Goal: Check status: Check status

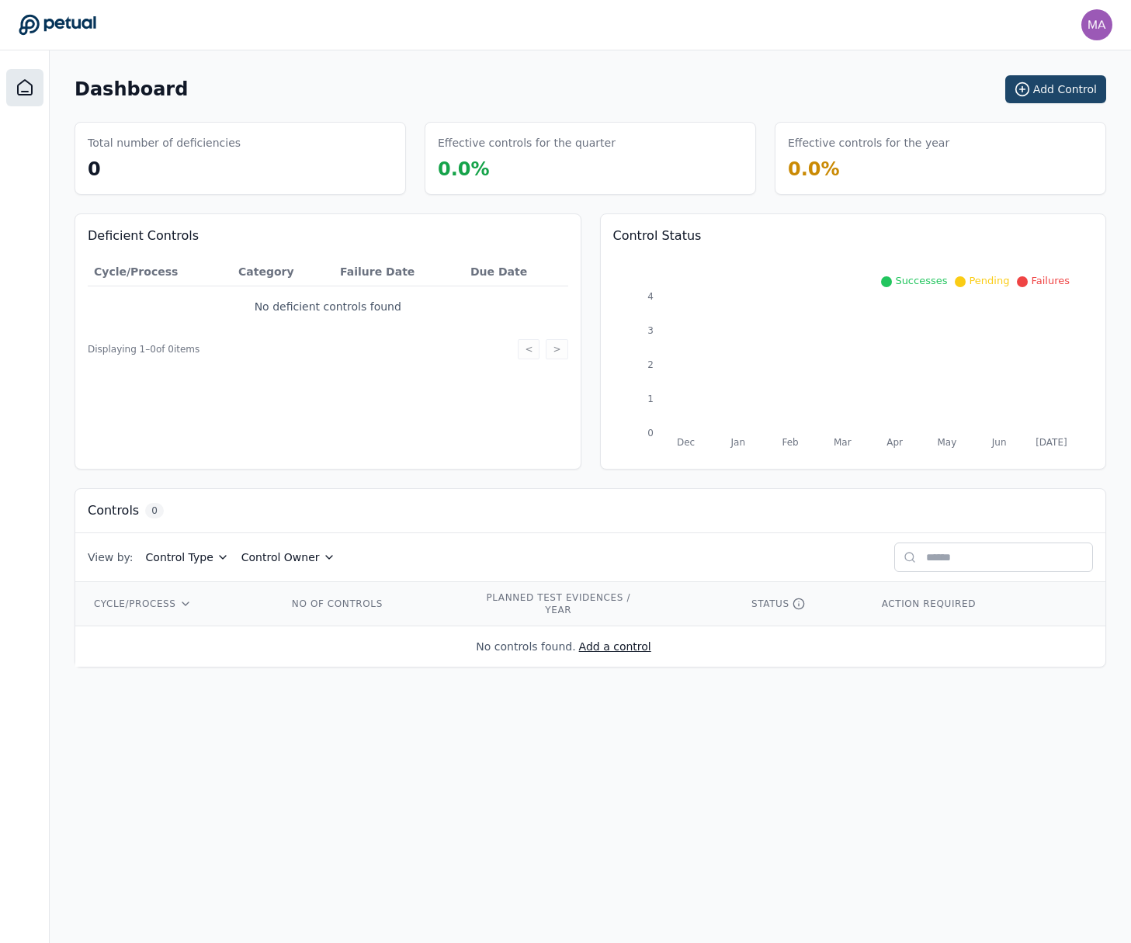
click at [1045, 94] on button "Add Control" at bounding box center [1055, 89] width 101 height 28
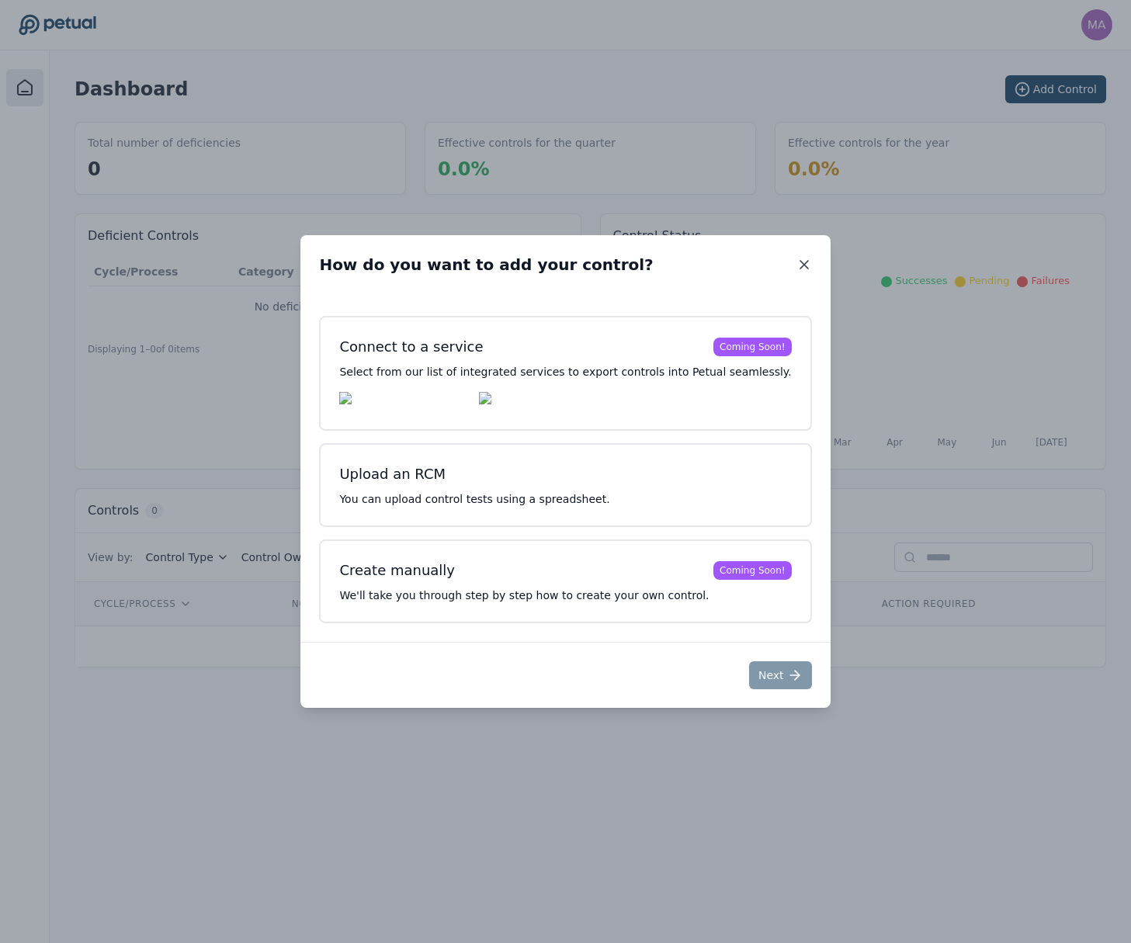
click at [796, 259] on icon at bounding box center [804, 265] width 16 height 16
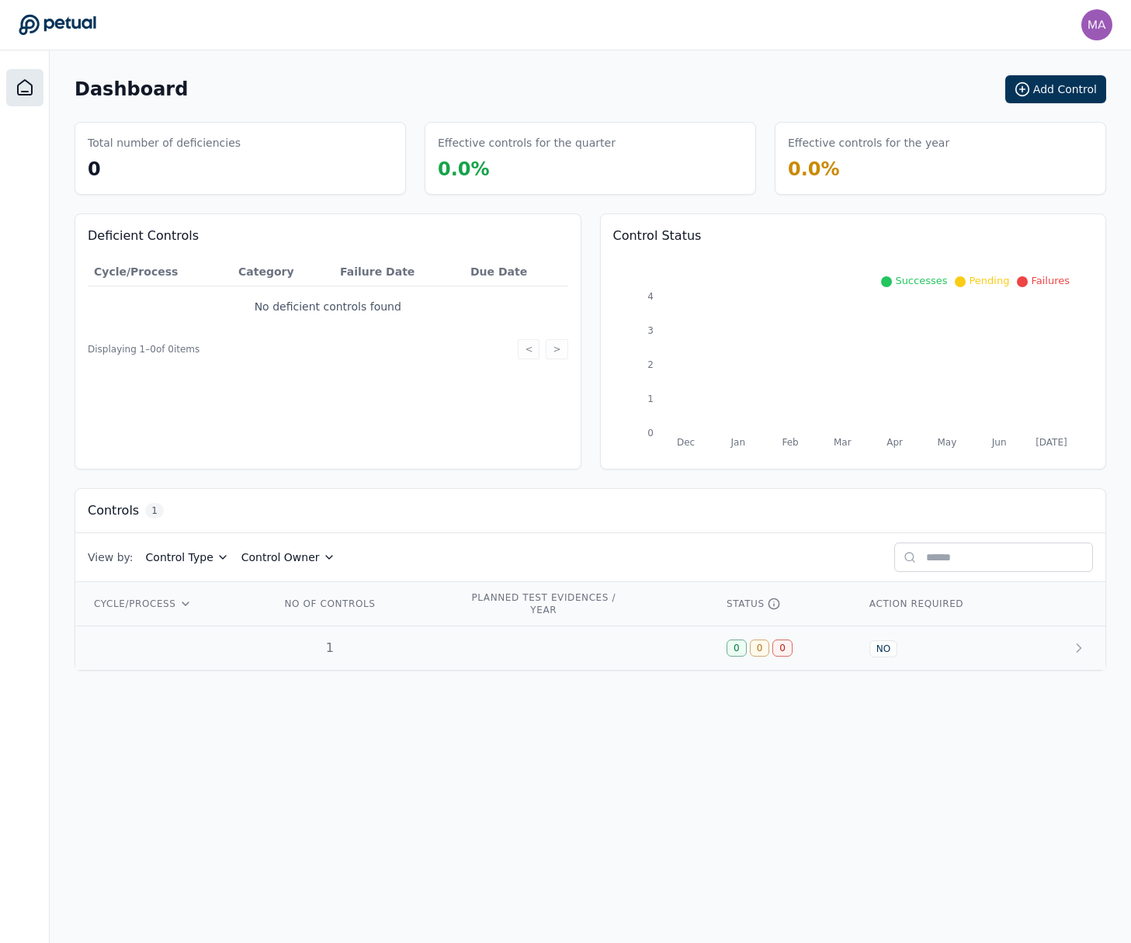
click at [423, 642] on td "1" at bounding box center [356, 648] width 189 height 44
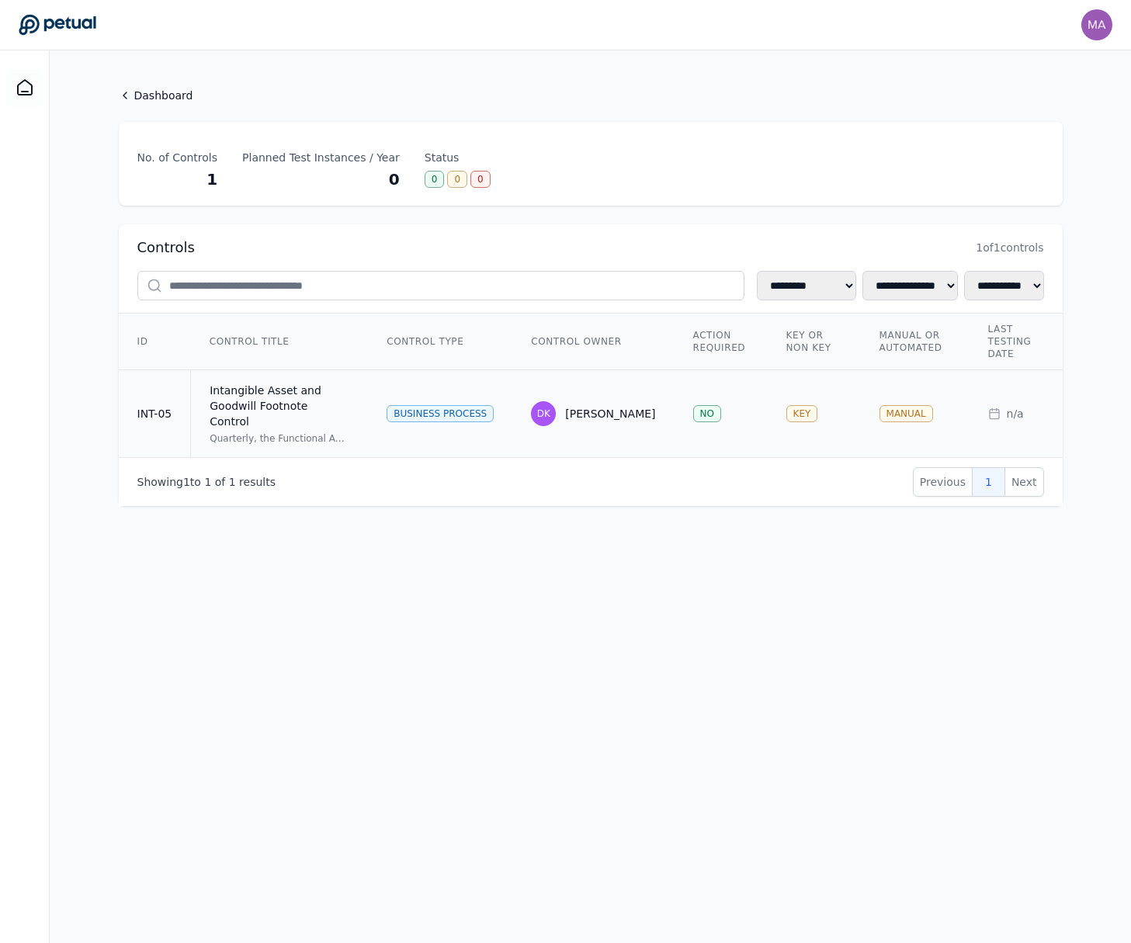
click at [310, 398] on div "Intangible Asset and Goodwill Footnote Control" at bounding box center [280, 406] width 140 height 47
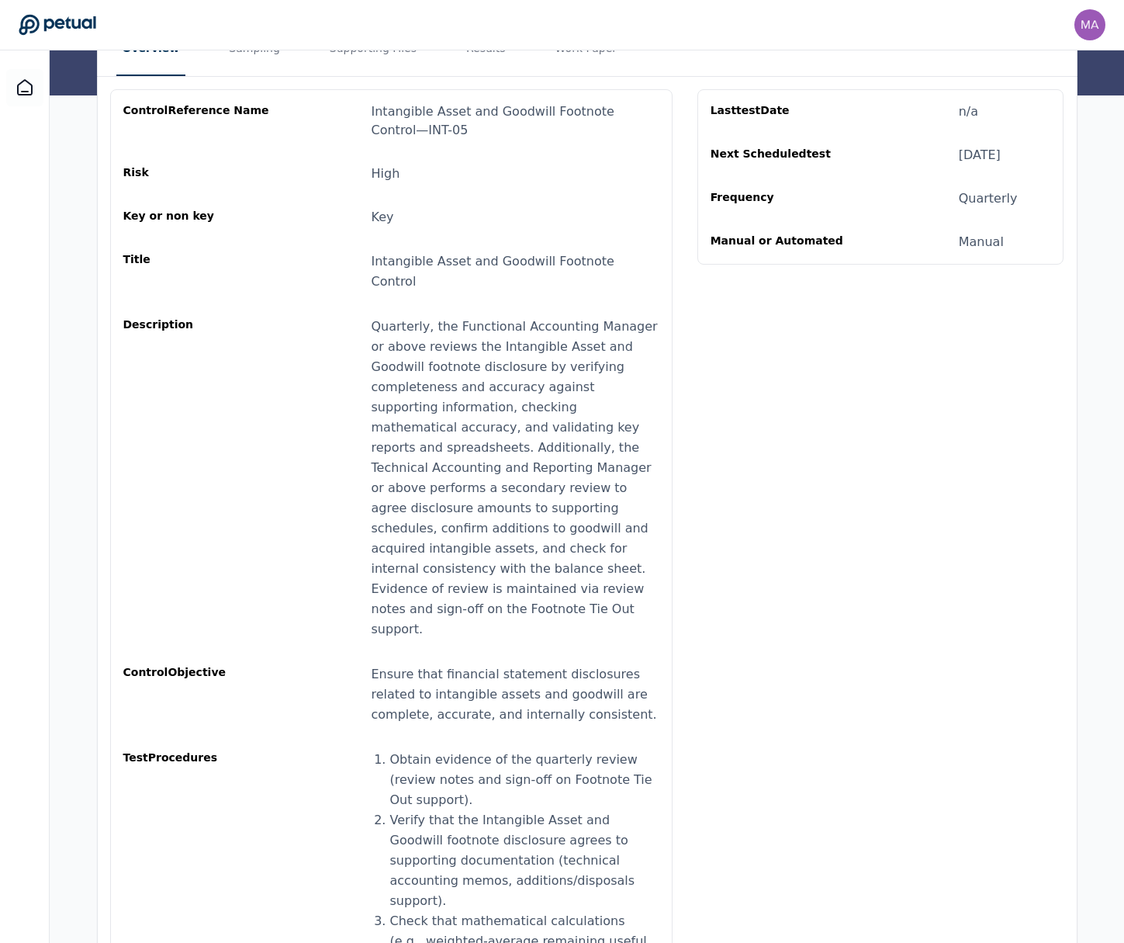
scroll to position [166, 0]
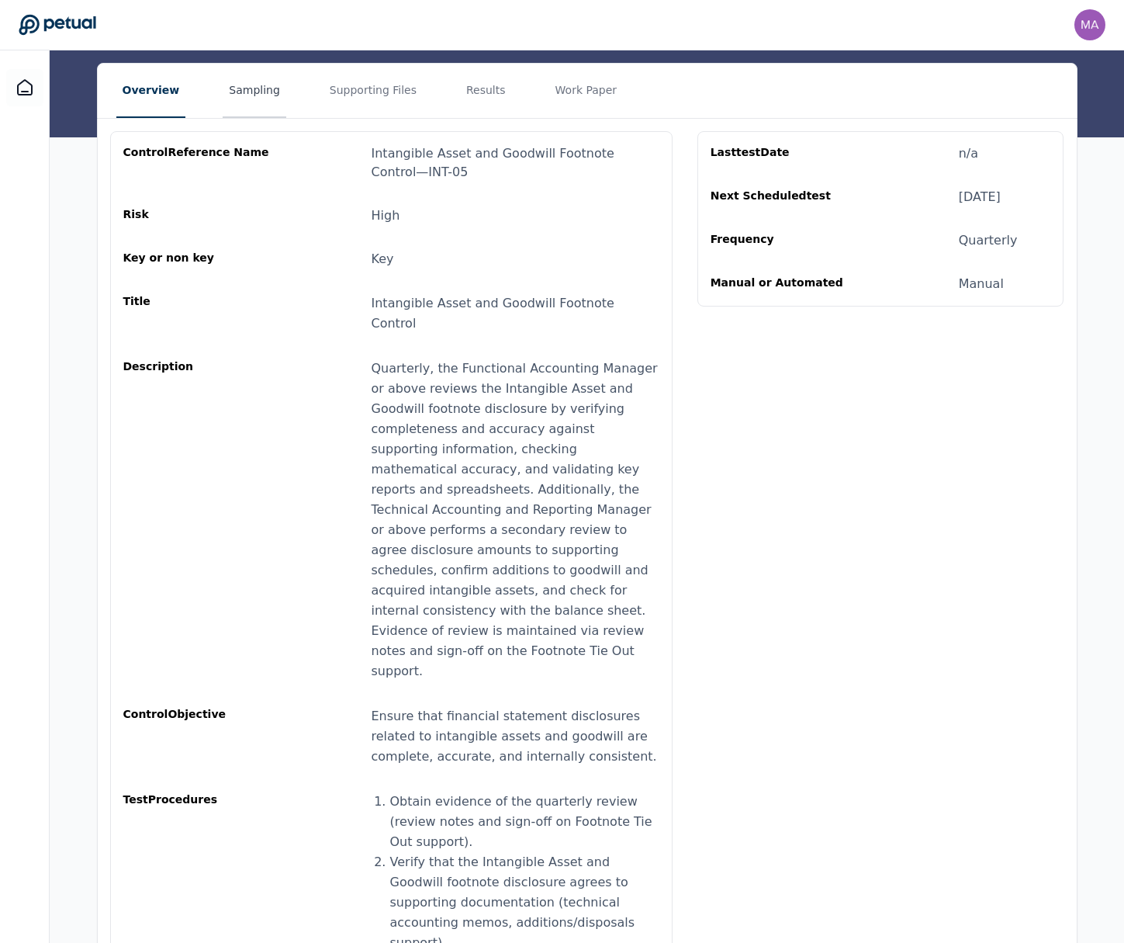
click at [266, 99] on button "Sampling" at bounding box center [255, 91] width 64 height 54
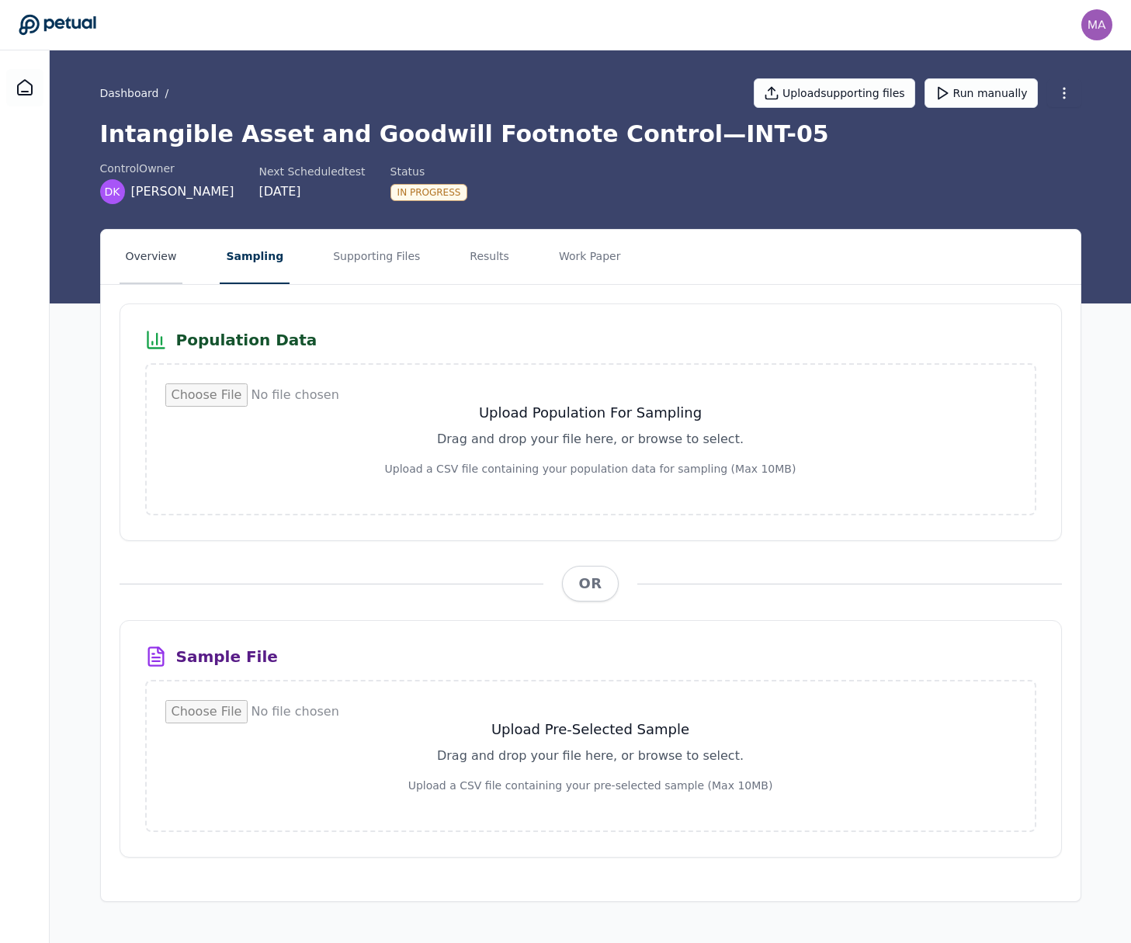
click at [145, 273] on button "Overview" at bounding box center [151, 257] width 64 height 54
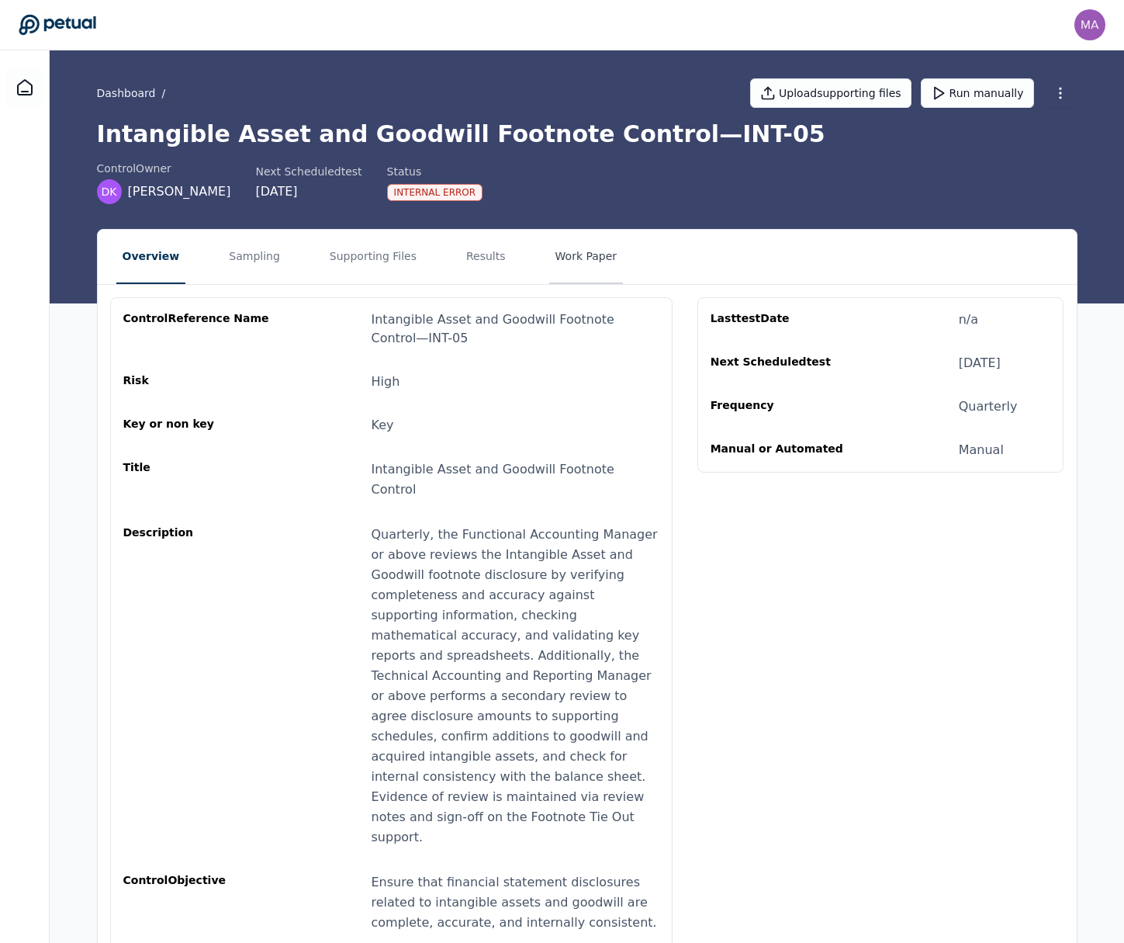
click at [558, 256] on button "Work Paper" at bounding box center [586, 257] width 74 height 54
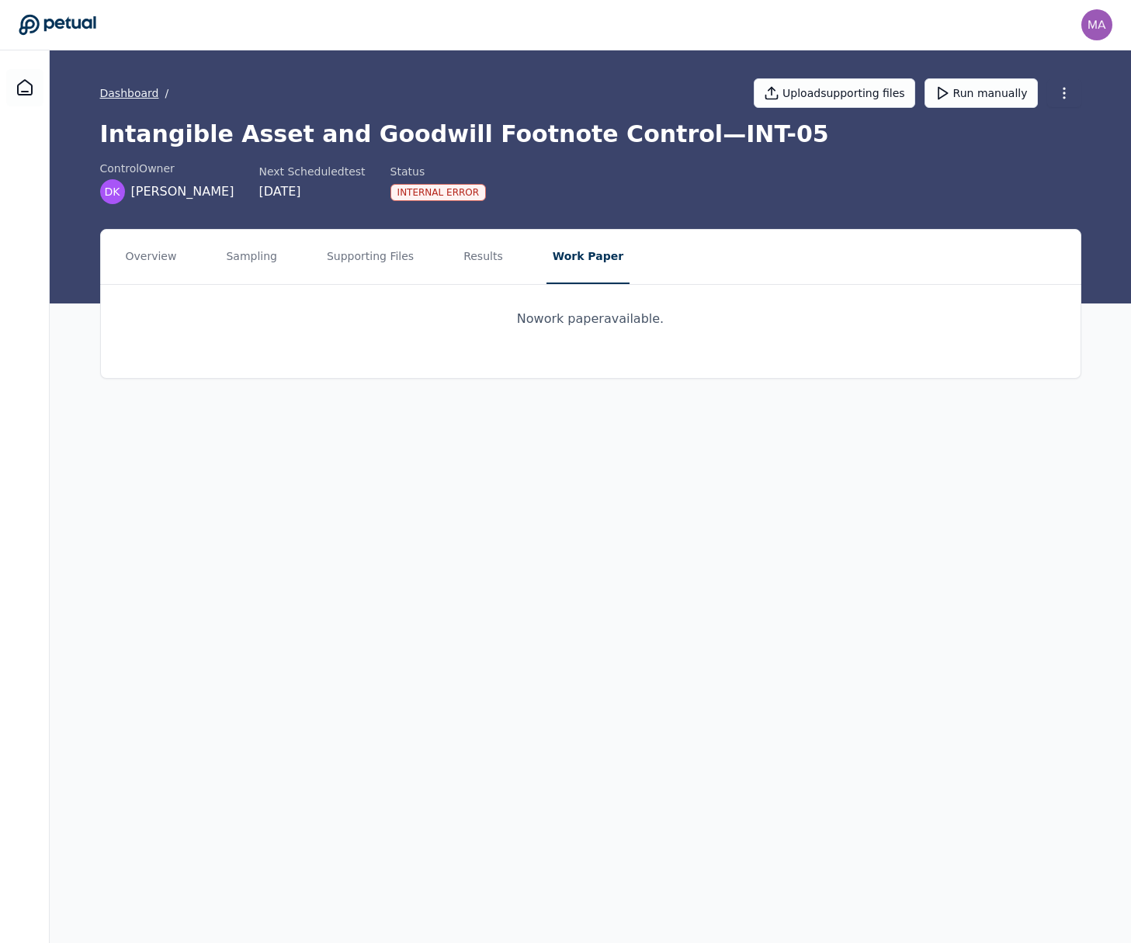
click at [124, 91] on link "Dashboard" at bounding box center [129, 93] width 59 height 16
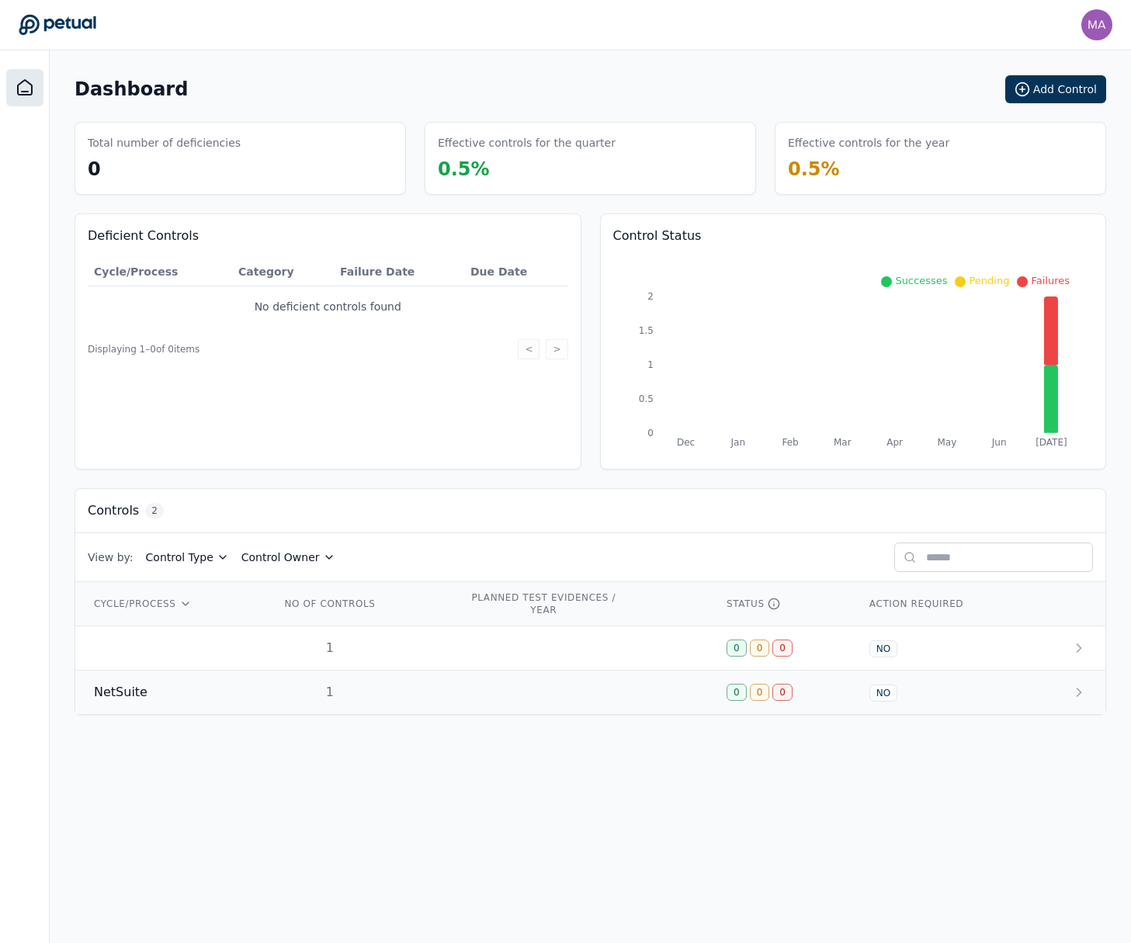
click at [234, 693] on div "NetSuite" at bounding box center [168, 692] width 149 height 19
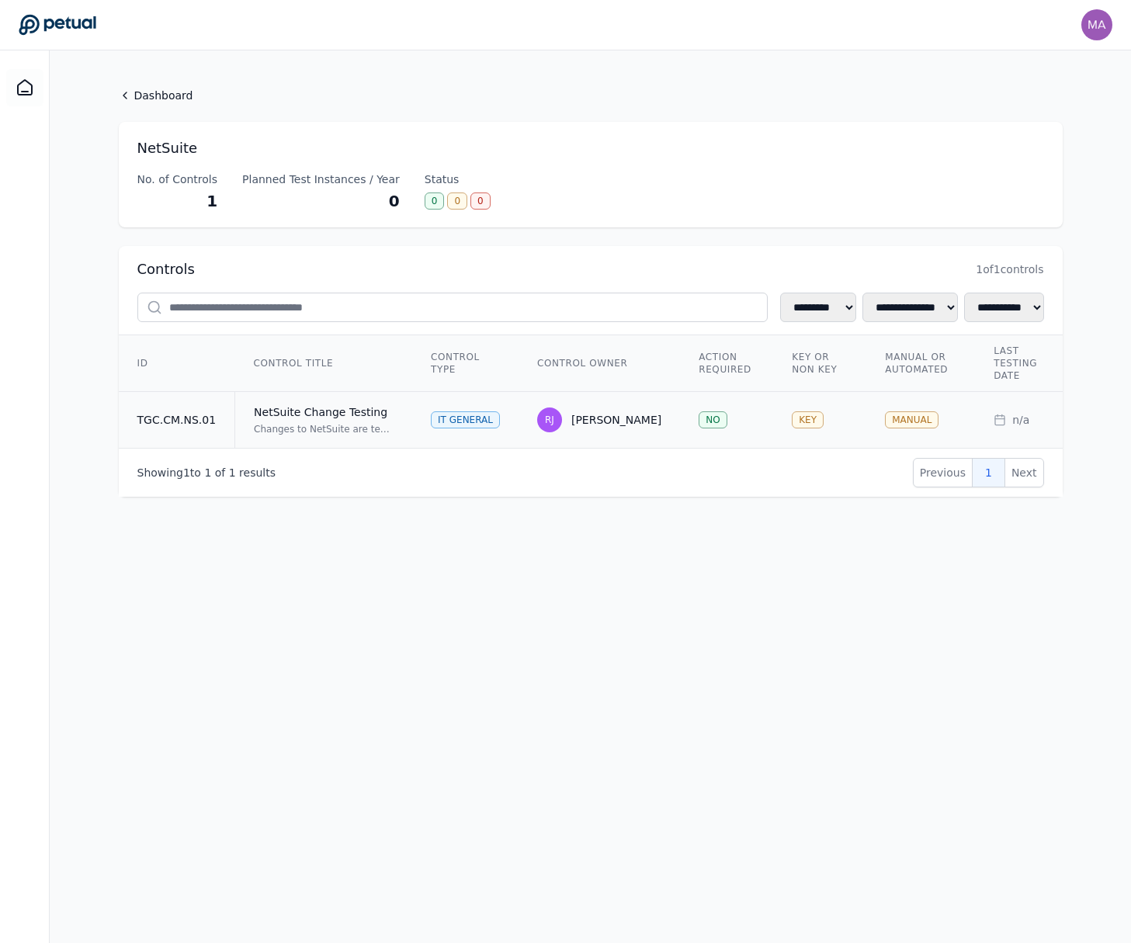
click at [356, 431] on div "Changes to NetSuite are tested and approved in a non-production environment and…" at bounding box center [324, 429] width 140 height 12
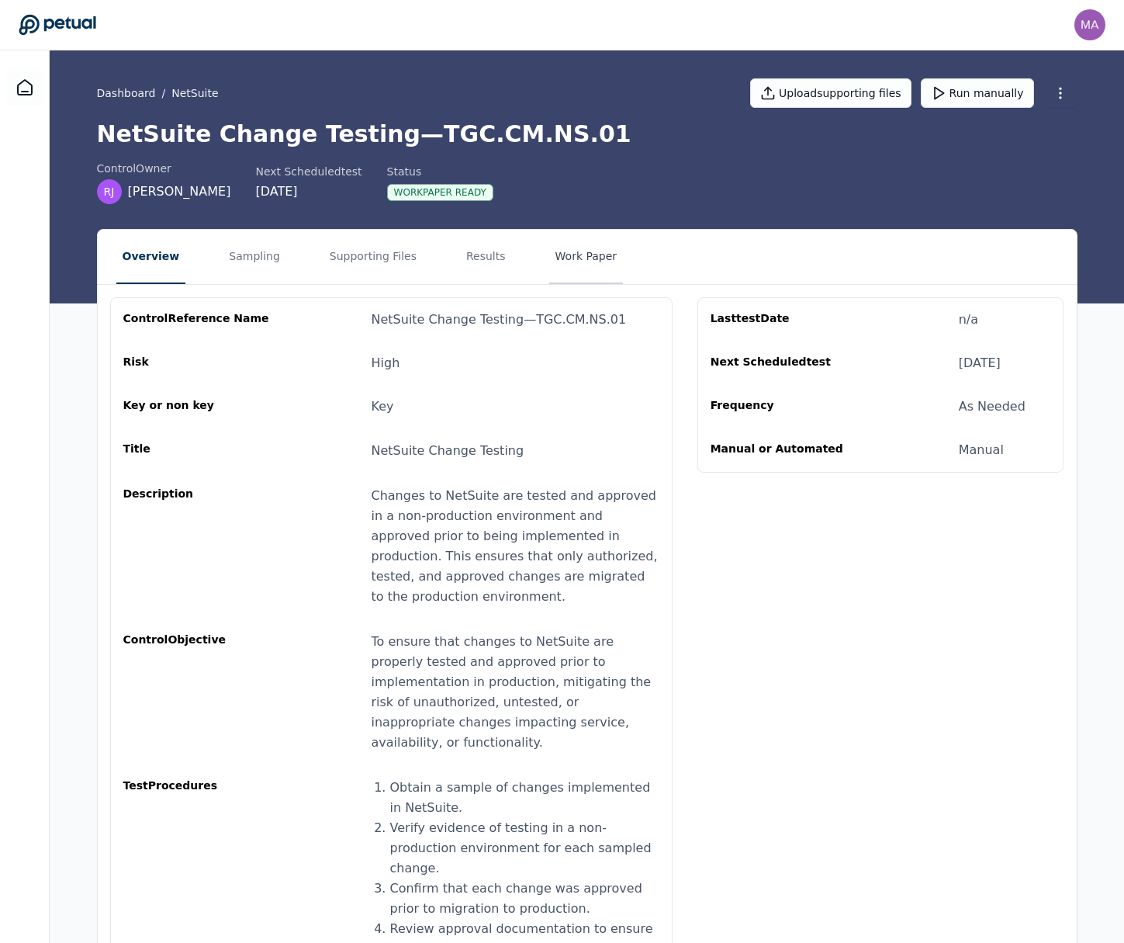
click at [570, 250] on button "Work Paper" at bounding box center [586, 257] width 74 height 54
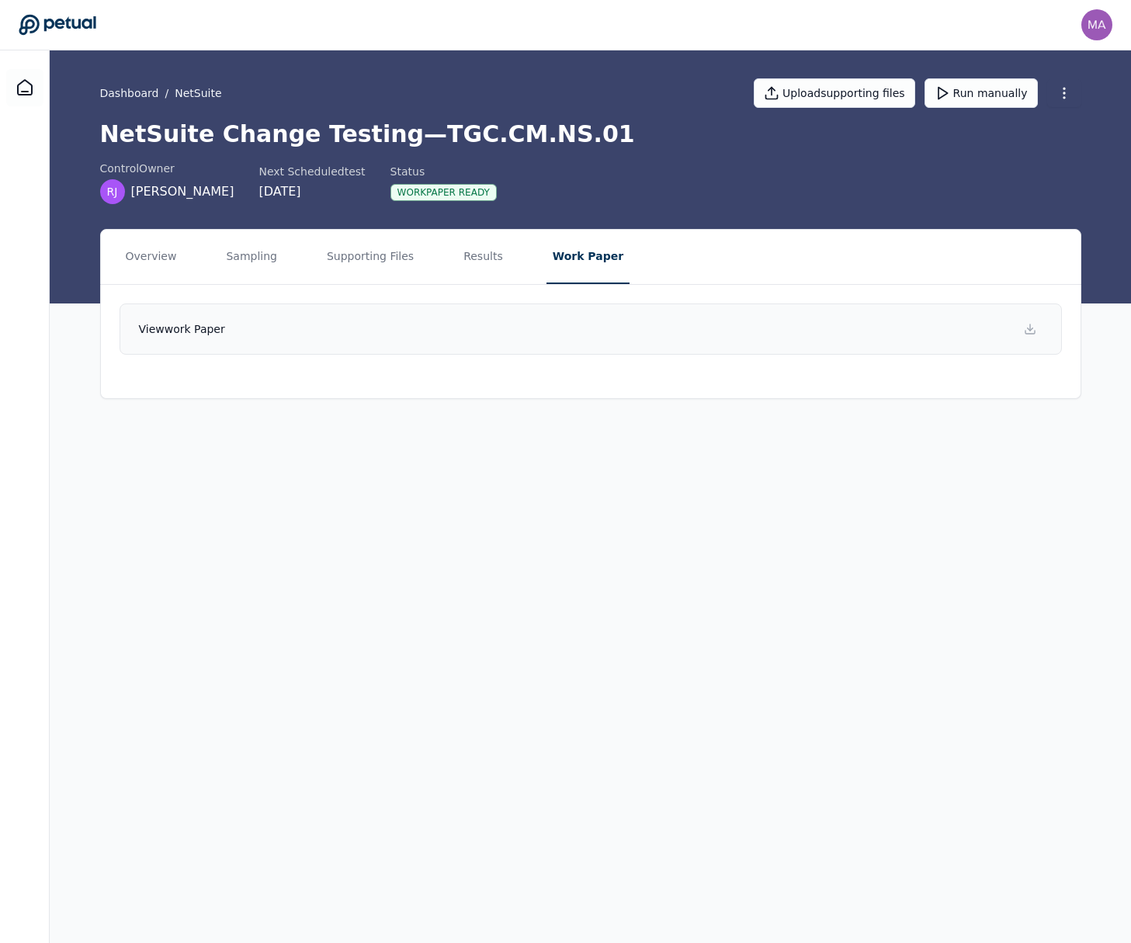
click at [220, 336] on h4 "View work paper" at bounding box center [182, 329] width 86 height 16
click at [479, 265] on button "Results" at bounding box center [483, 257] width 52 height 54
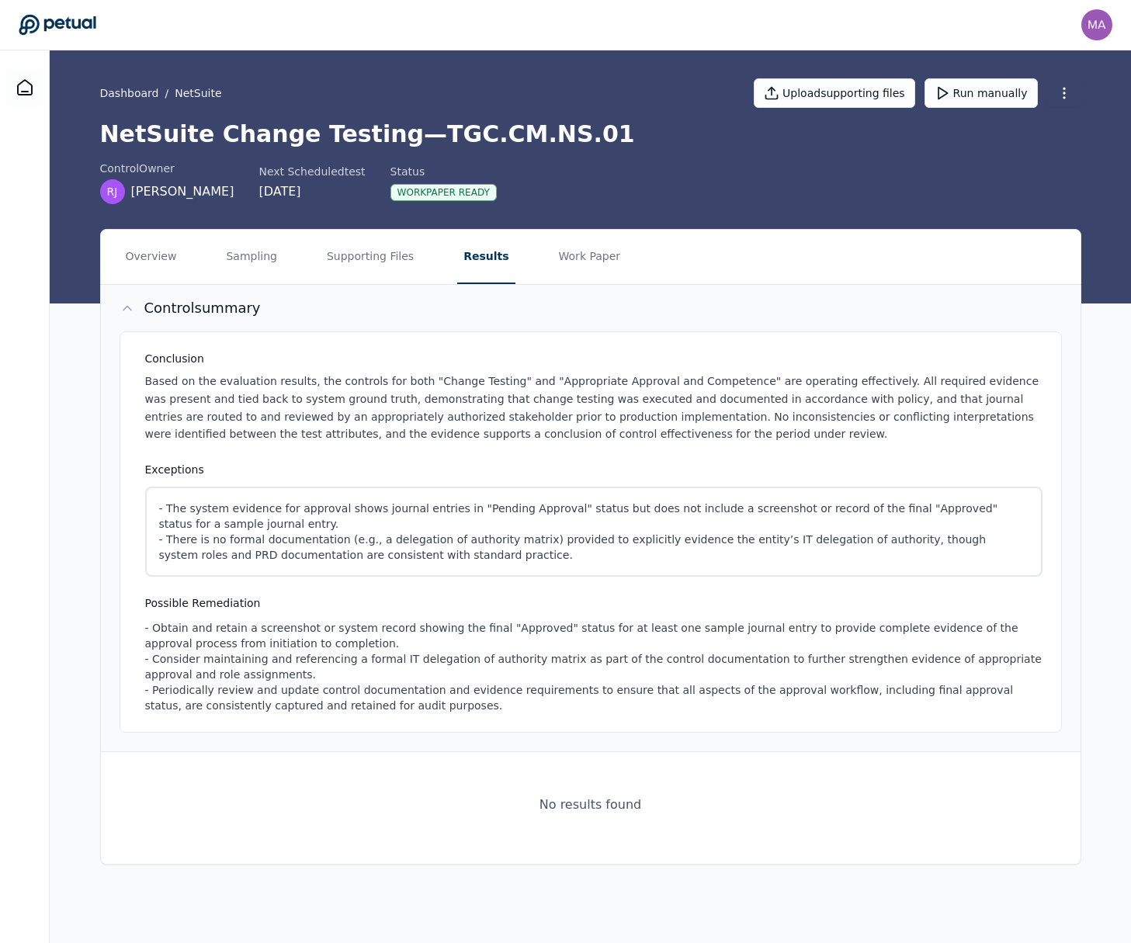
click at [126, 310] on icon at bounding box center [127, 308] width 16 height 16
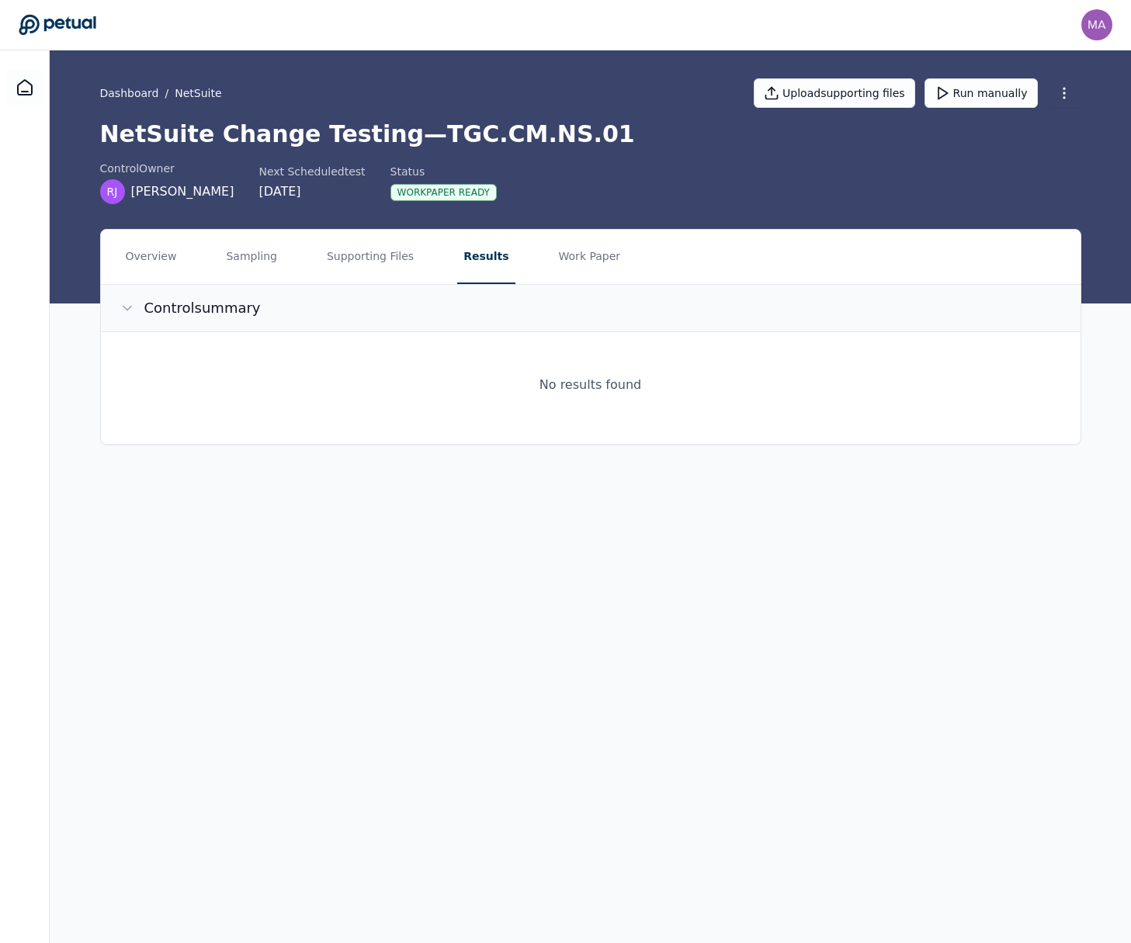
click at [126, 310] on icon at bounding box center [127, 309] width 8 height 4
